Goal: Find specific page/section: Find specific page/section

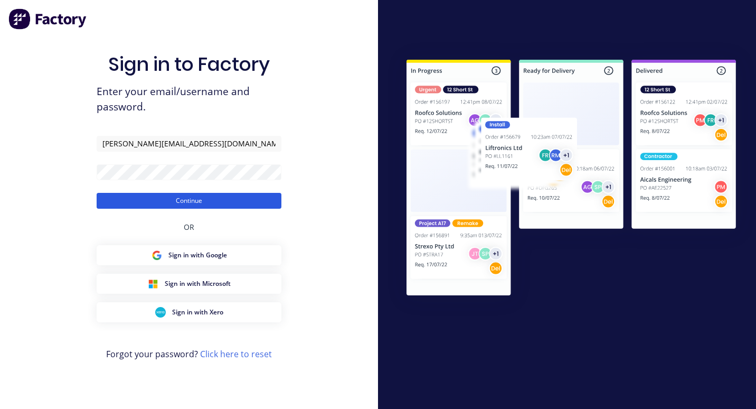
click at [167, 202] on button "Continue" at bounding box center [189, 201] width 185 height 16
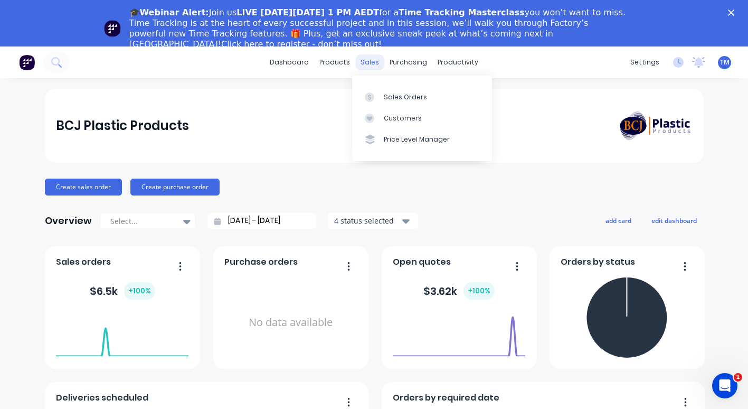
click at [360, 60] on div "sales" at bounding box center [369, 62] width 29 height 16
click at [379, 91] on link "Sales Orders" at bounding box center [422, 96] width 140 height 21
